Goal: Browse casually

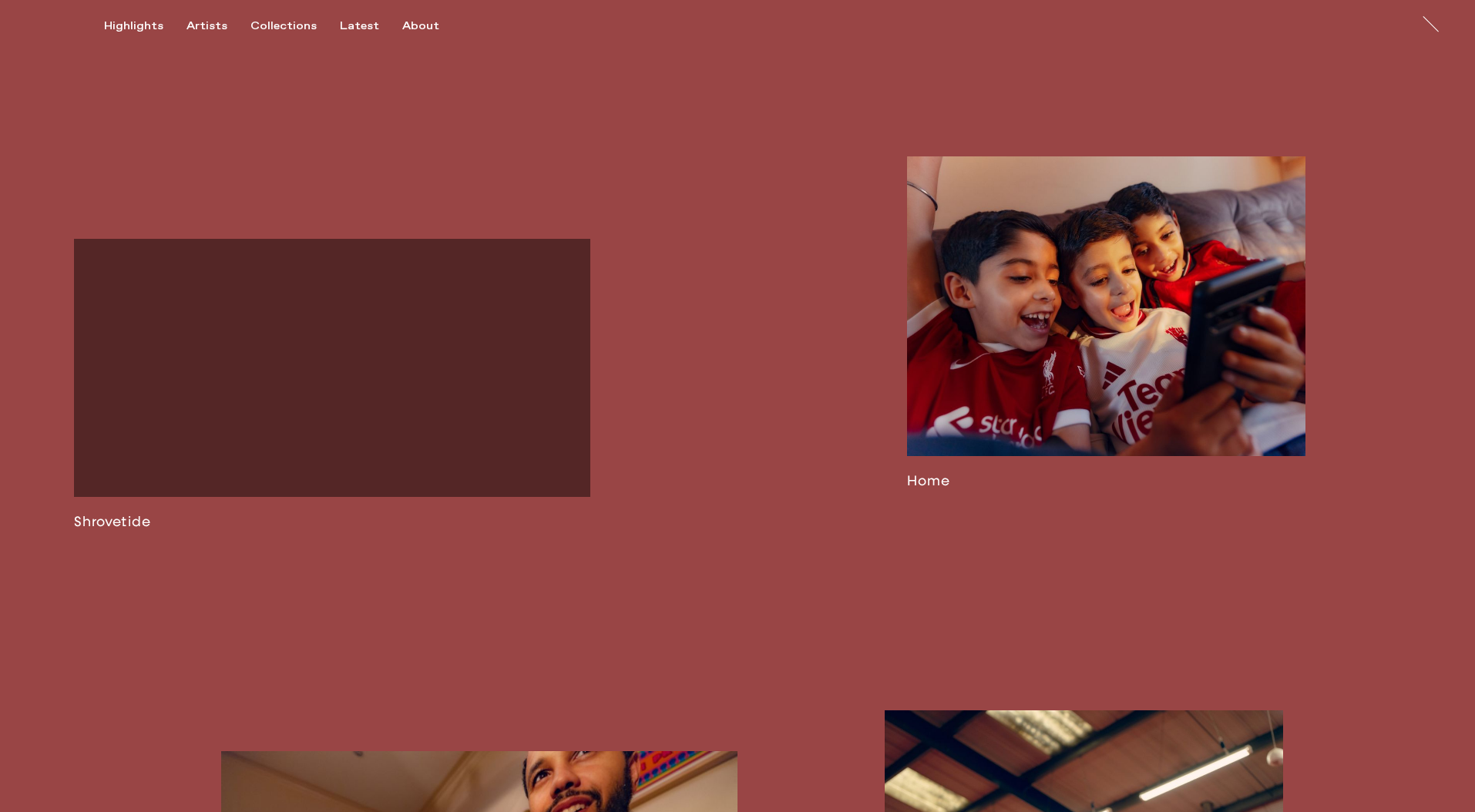
scroll to position [1621, 0]
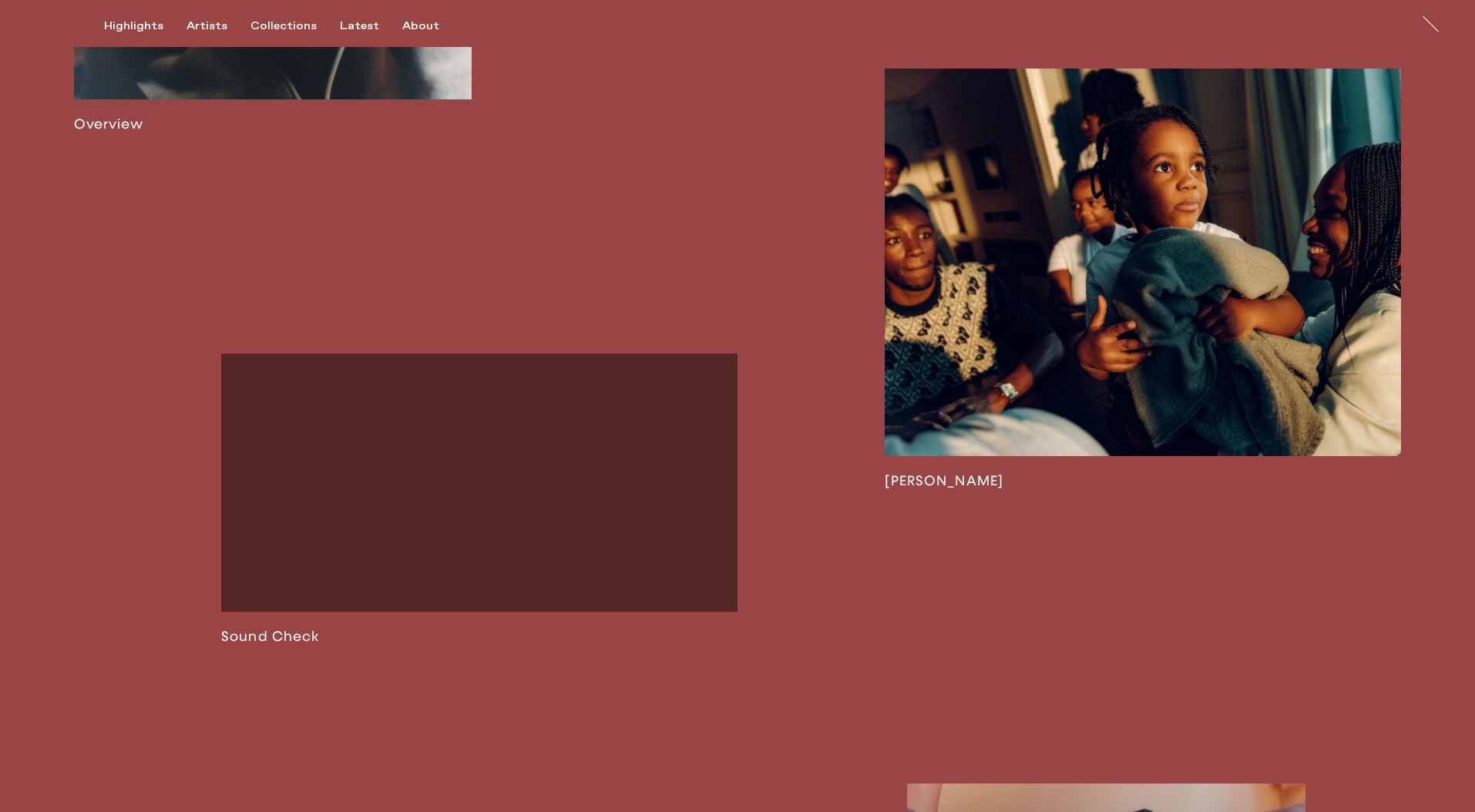
click at [1032, 347] on link at bounding box center [1144, 279] width 517 height 421
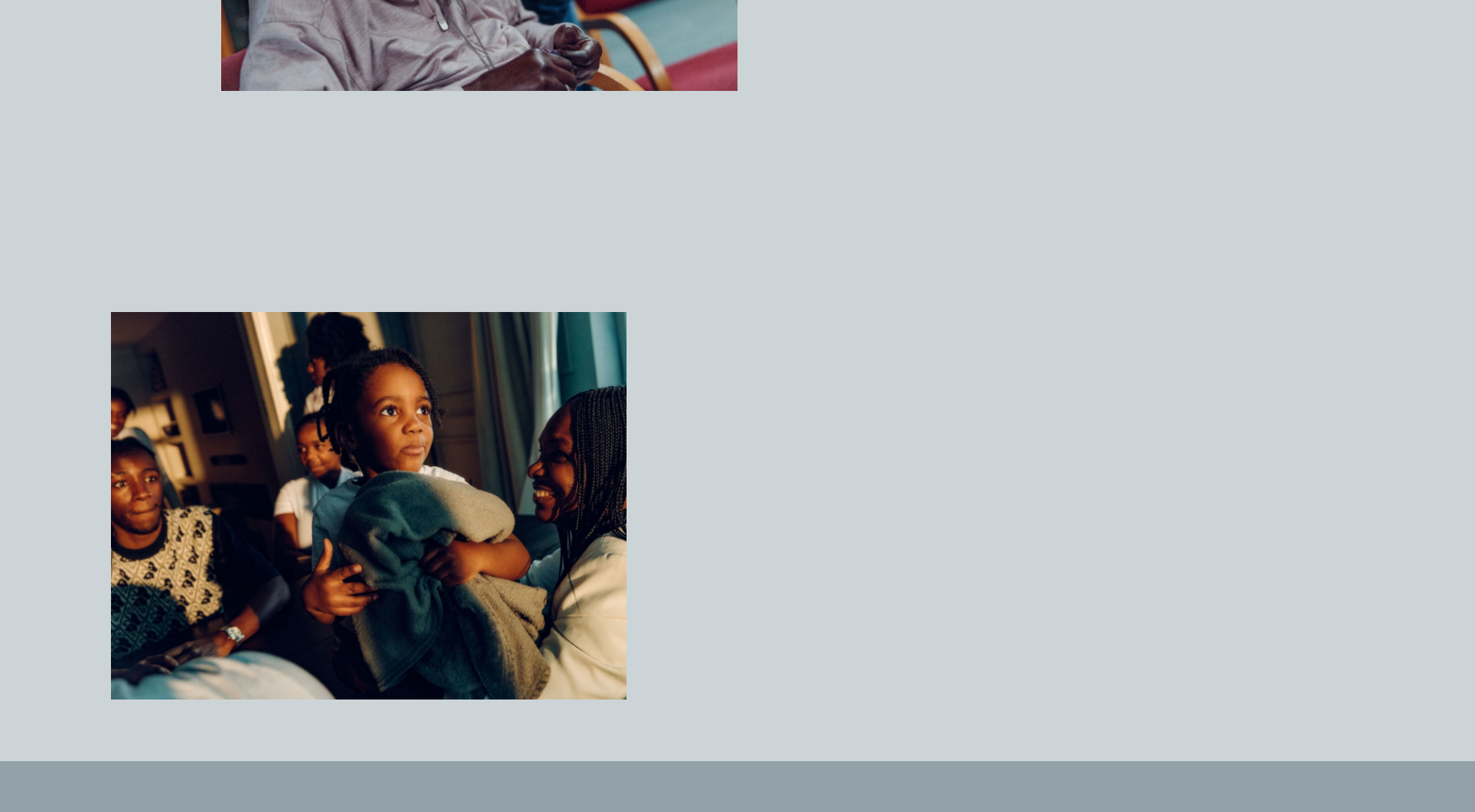
scroll to position [3529, 0]
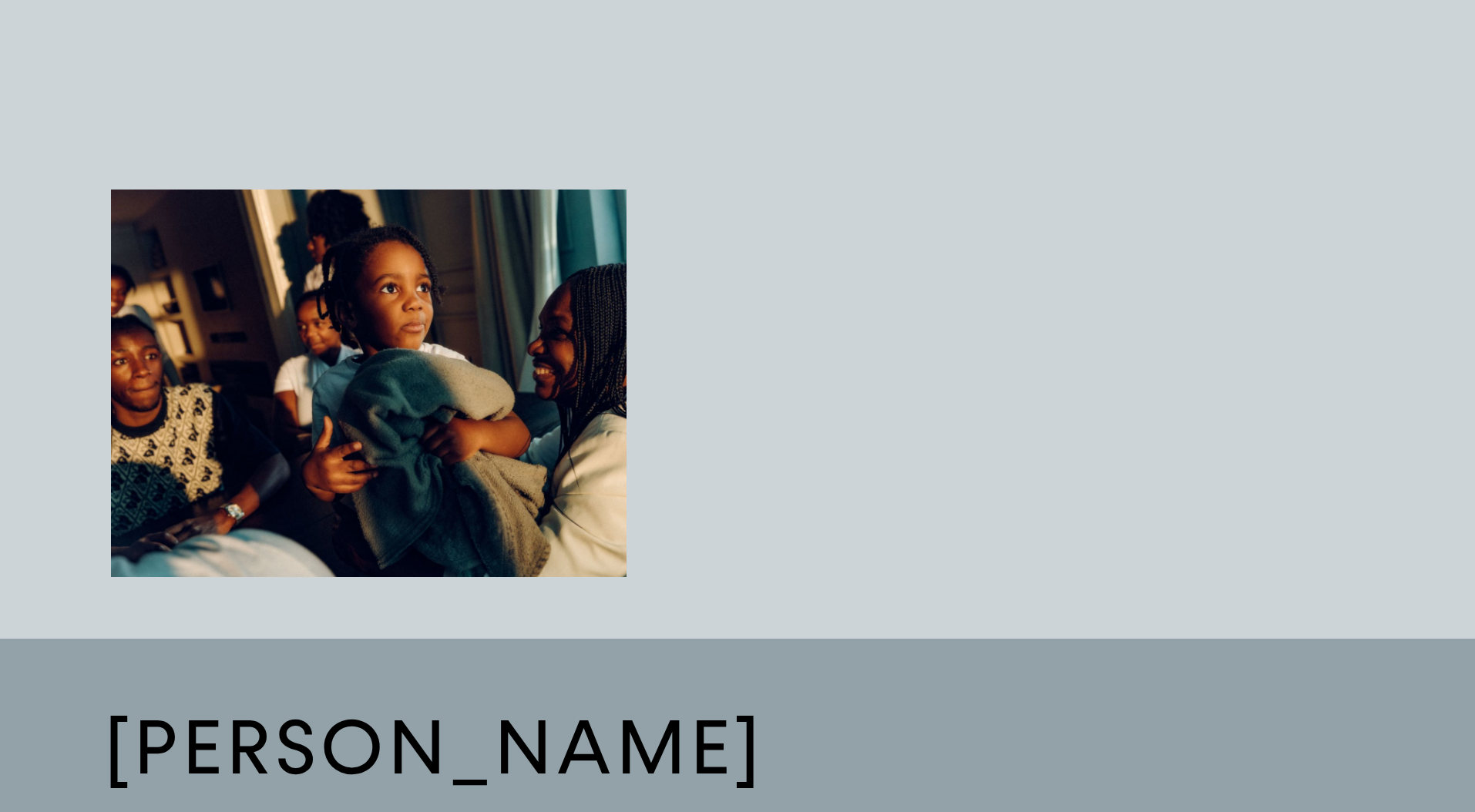
drag, startPoint x: 695, startPoint y: 481, endPoint x: 724, endPoint y: 477, distance: 29.3
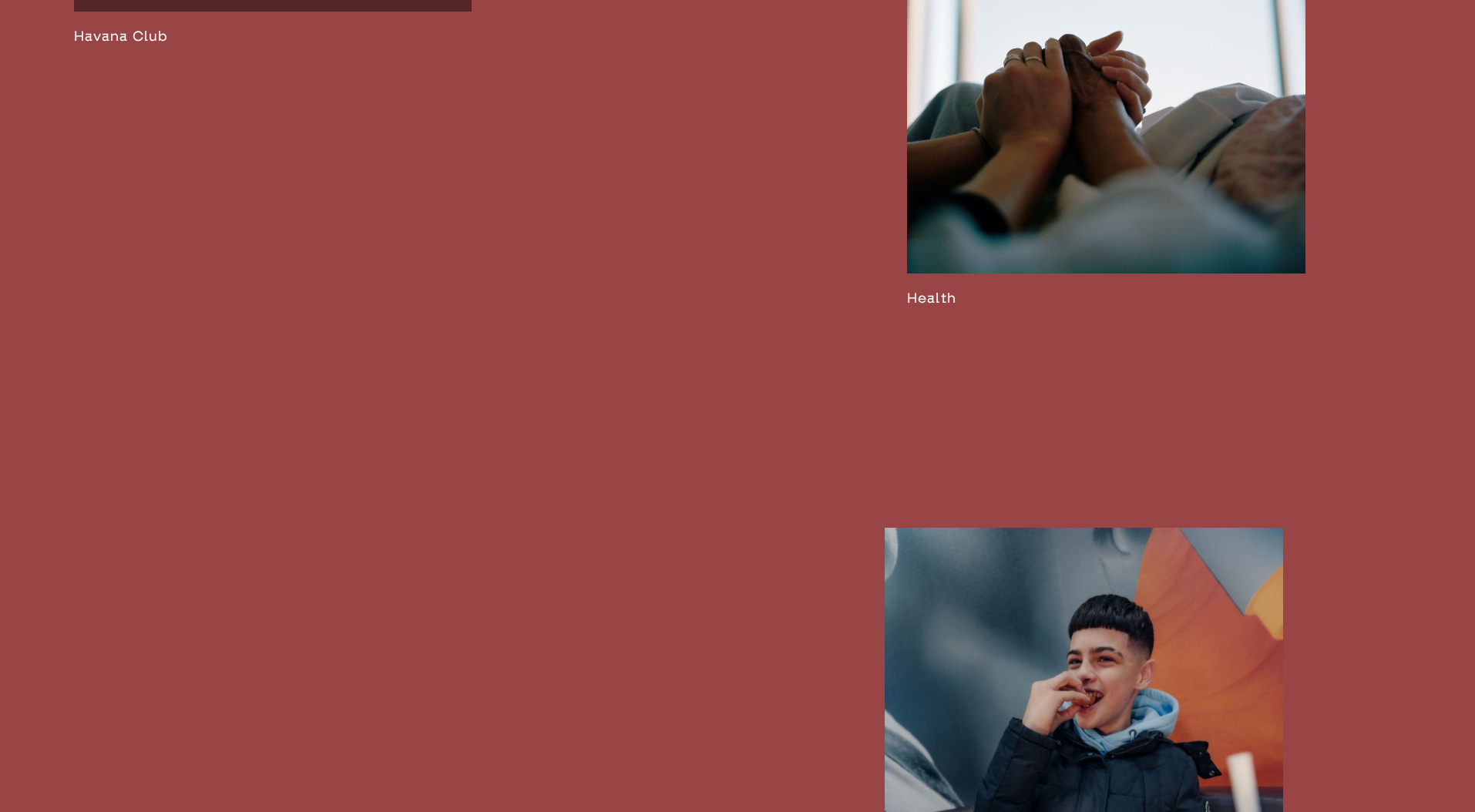
scroll to position [3481, 0]
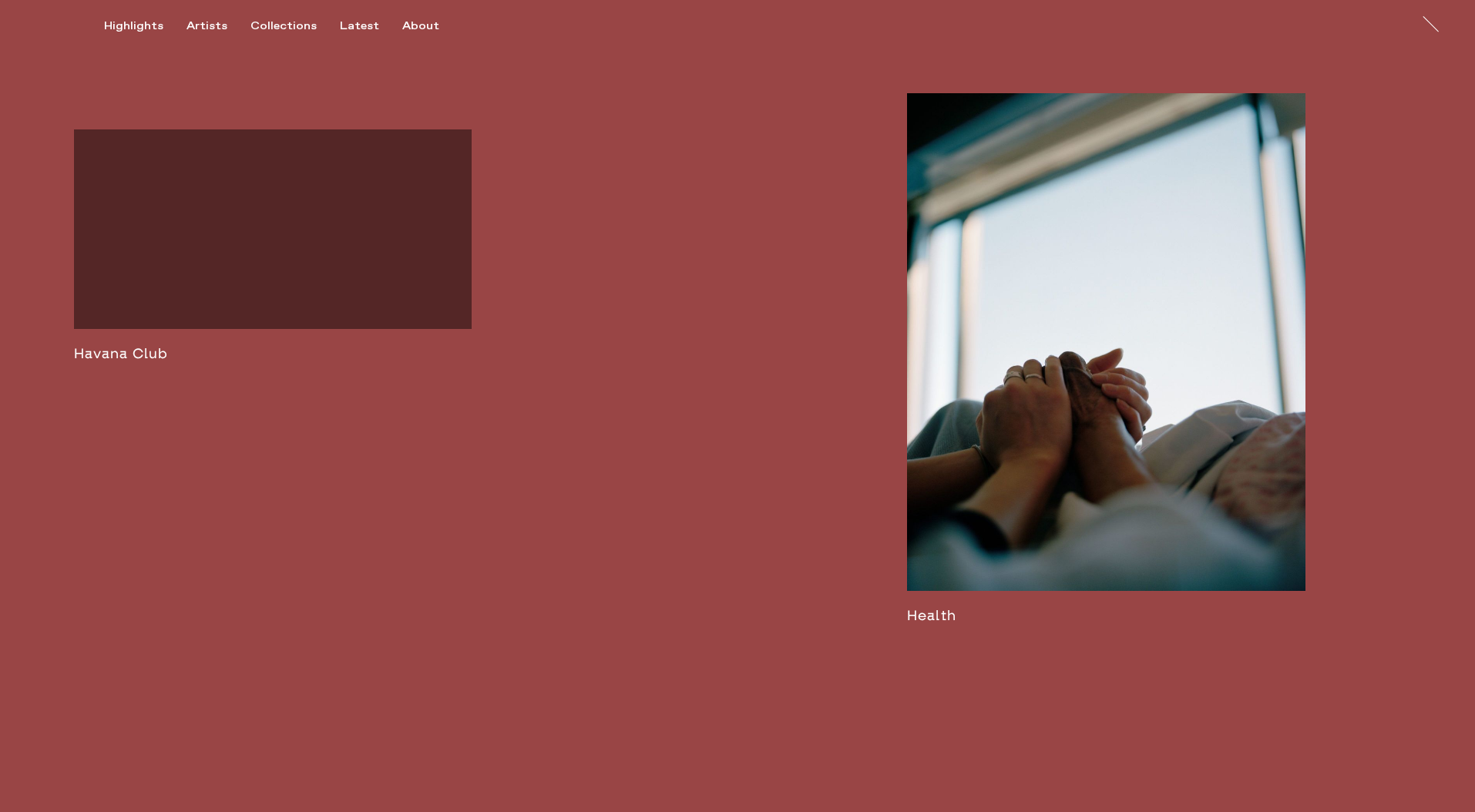
click at [218, 359] on link at bounding box center [273, 245] width 398 height 232
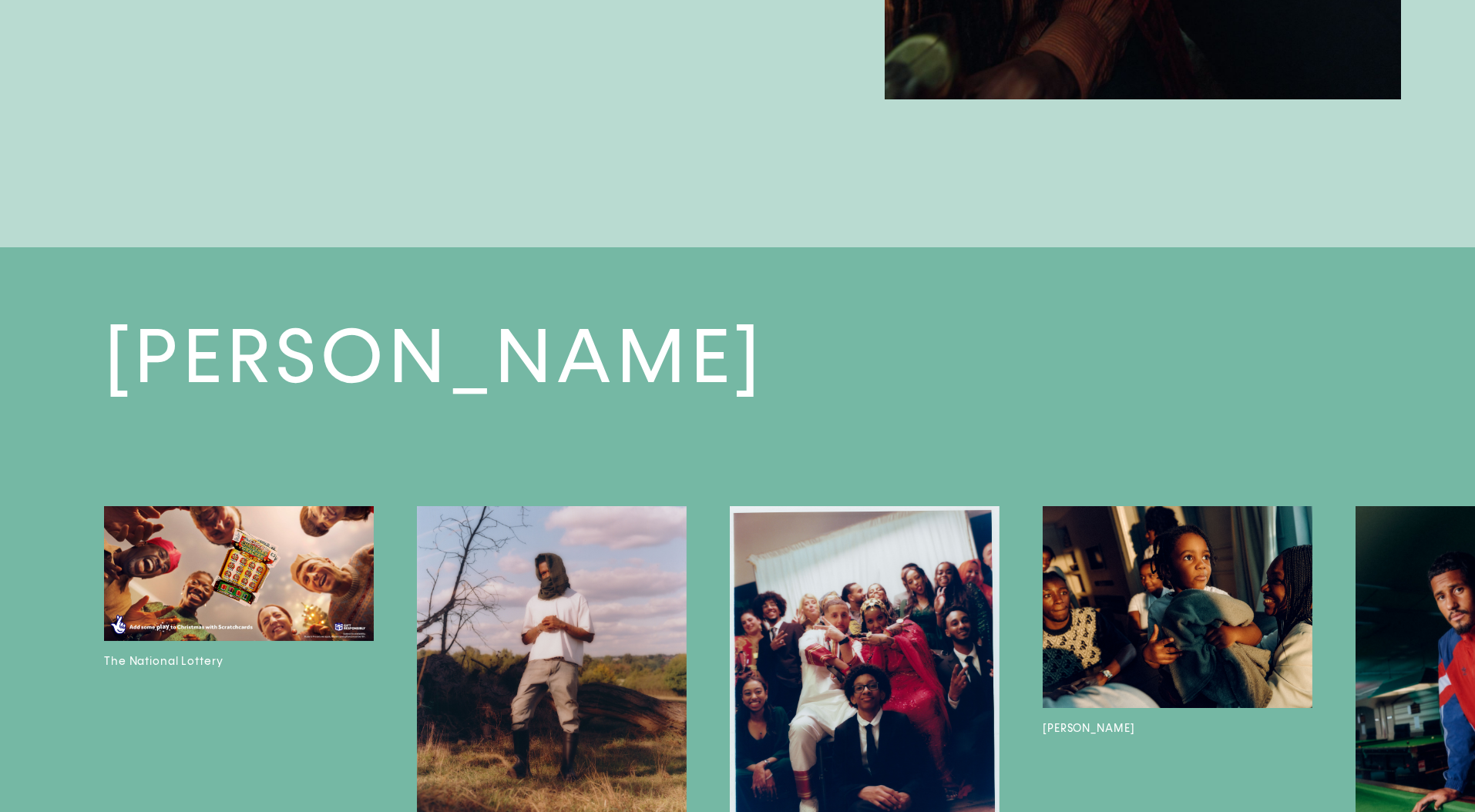
scroll to position [3584, 0]
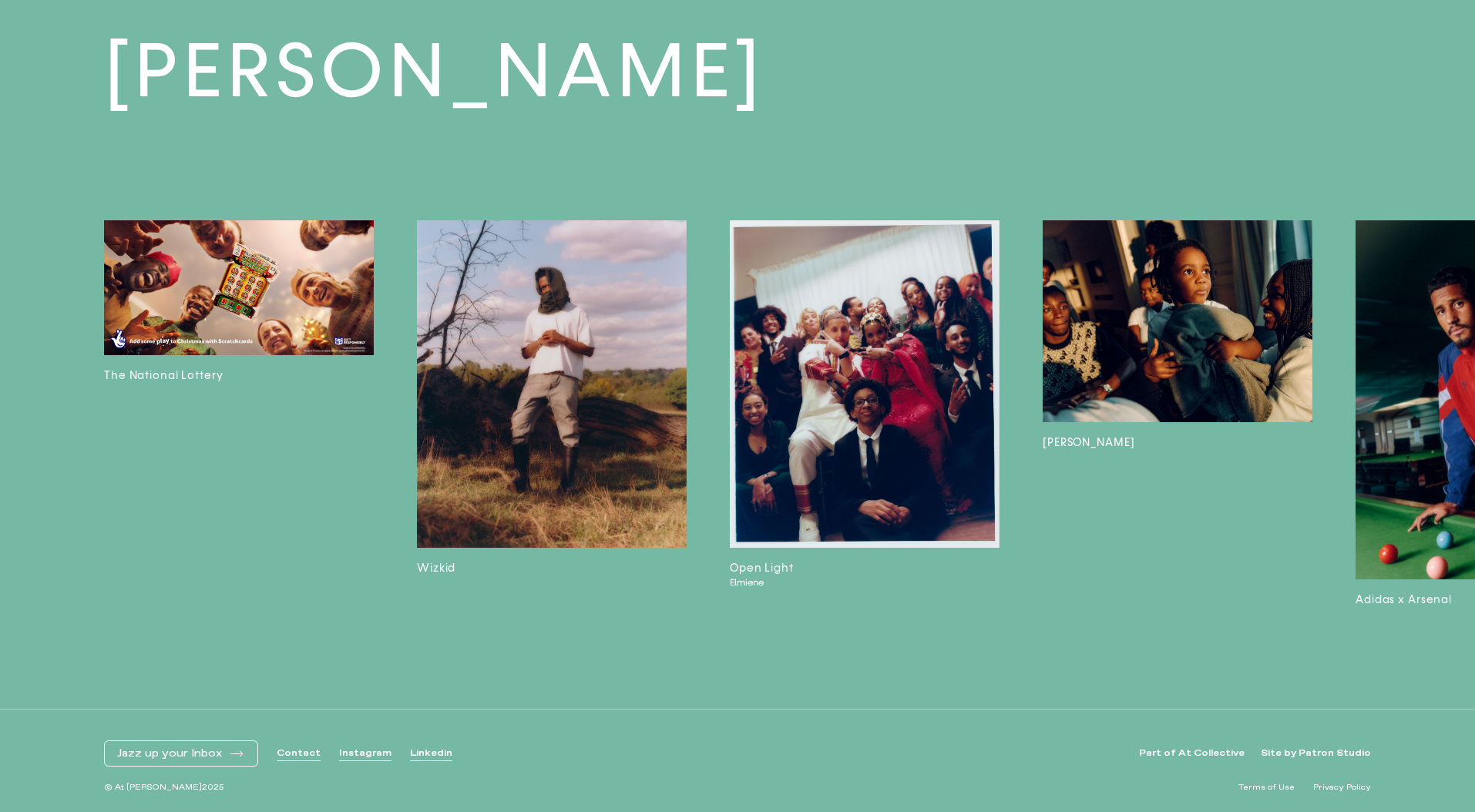
click at [1434, 385] on img at bounding box center [1490, 400] width 269 height 359
